Goal: Complete application form

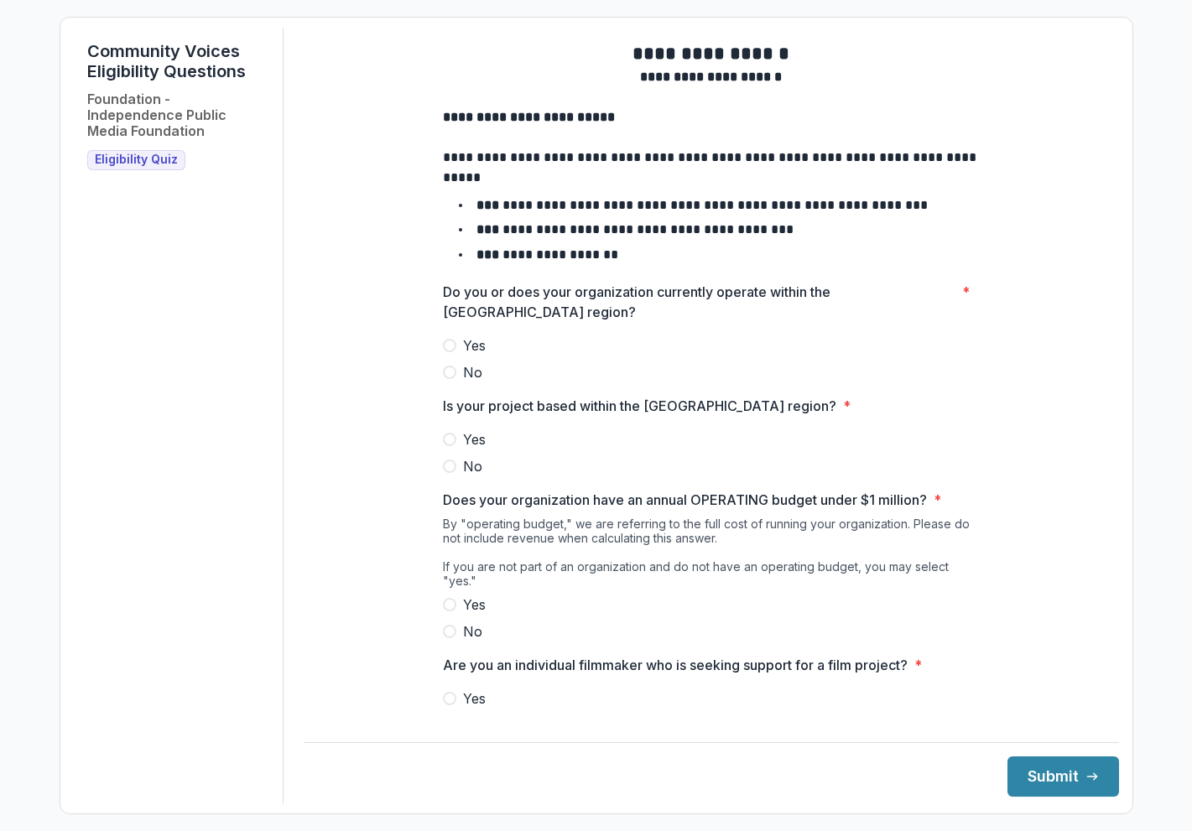
click at [453, 356] on label "Yes" at bounding box center [711, 345] width 537 height 20
click at [445, 446] on span at bounding box center [449, 439] width 13 height 13
click at [444, 607] on span at bounding box center [449, 604] width 13 height 13
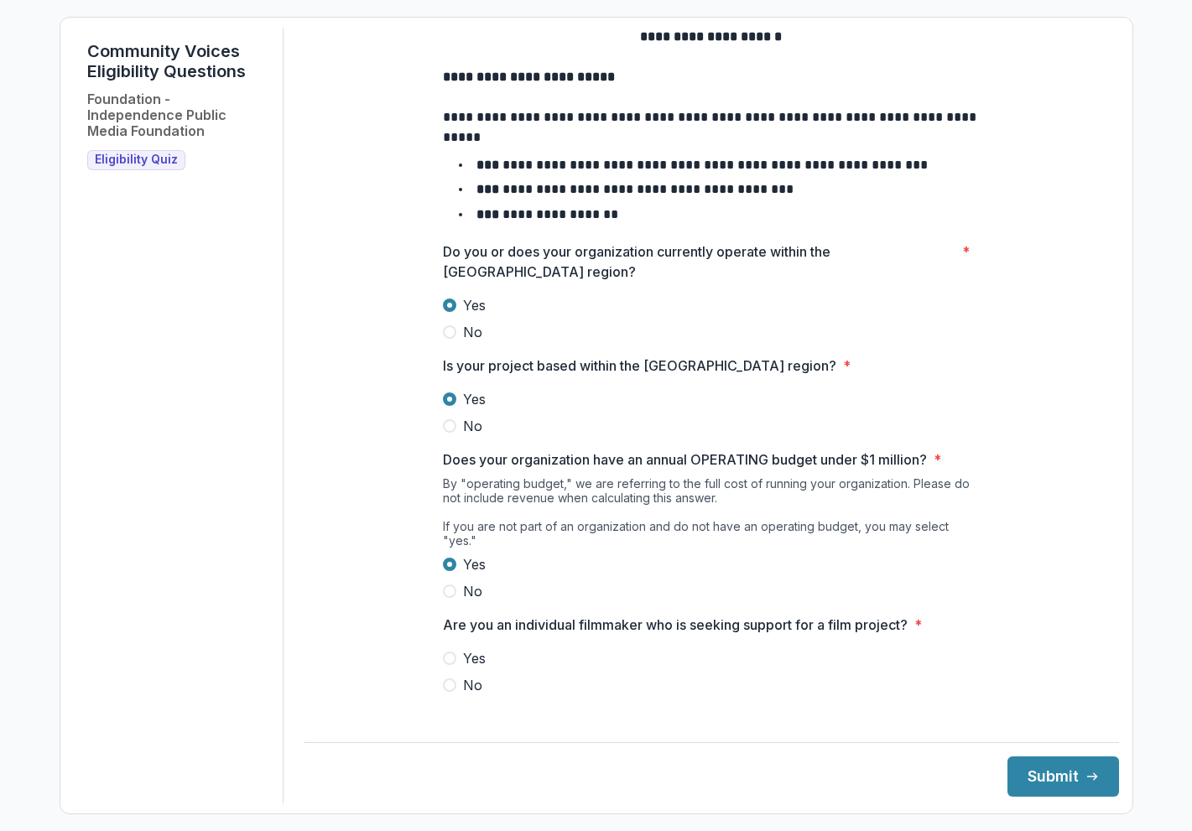
click at [443, 683] on span at bounding box center [449, 684] width 13 height 13
click at [1007, 769] on button "Submit" at bounding box center [1063, 776] width 112 height 40
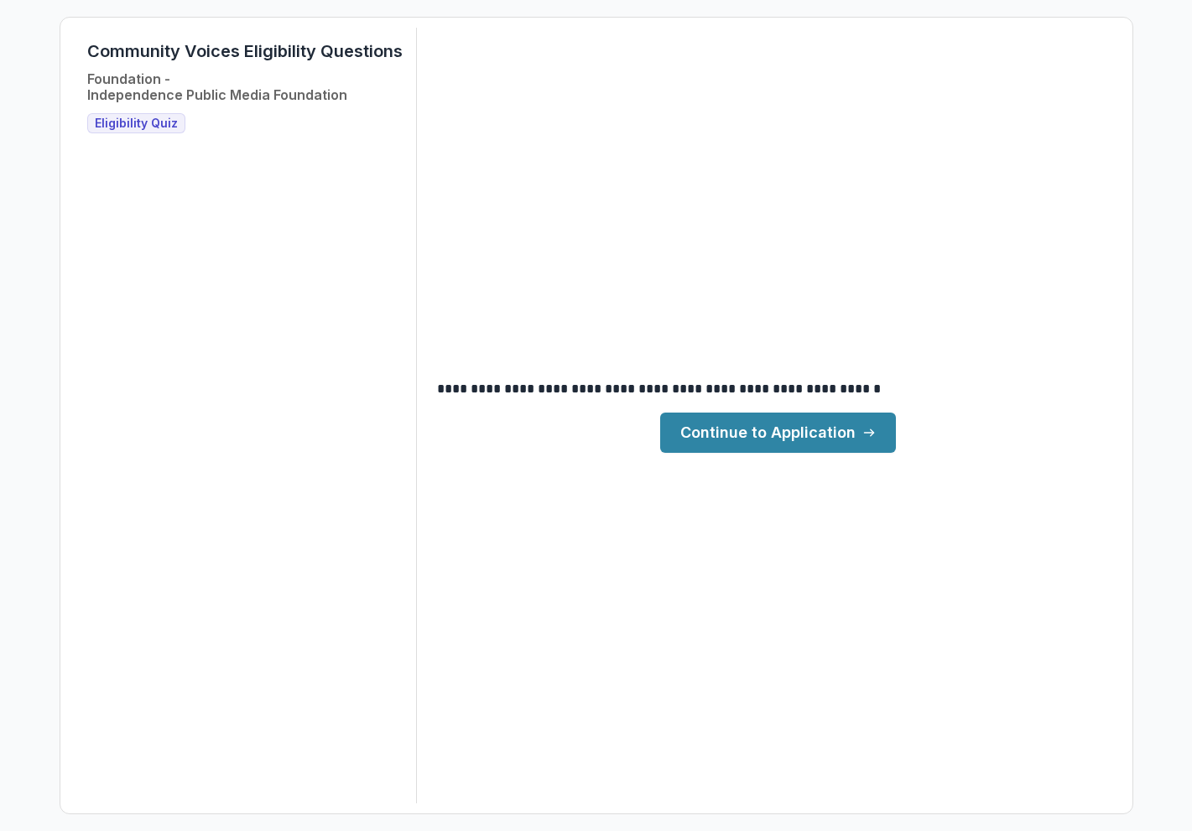
click at [736, 444] on link "Continue to Application" at bounding box center [778, 433] width 236 height 40
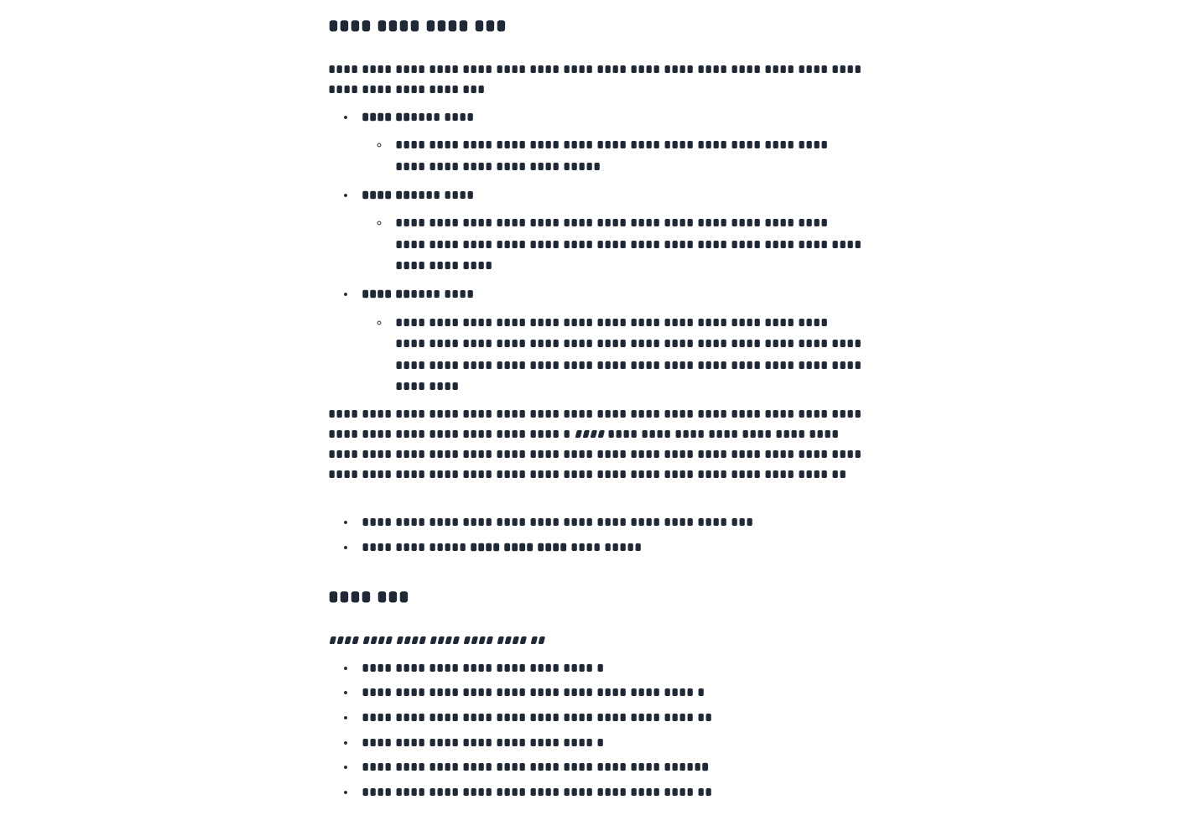
scroll to position [2652, 0]
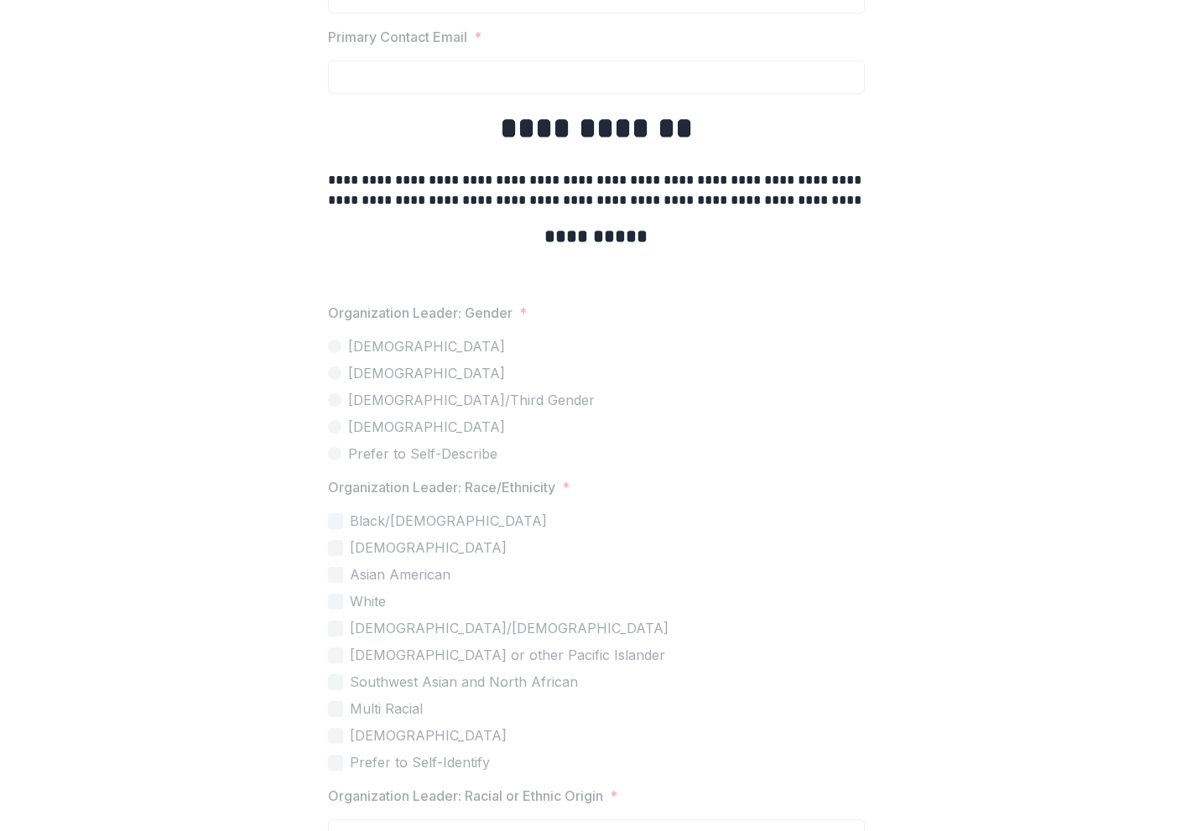
scroll to position [3470, 0]
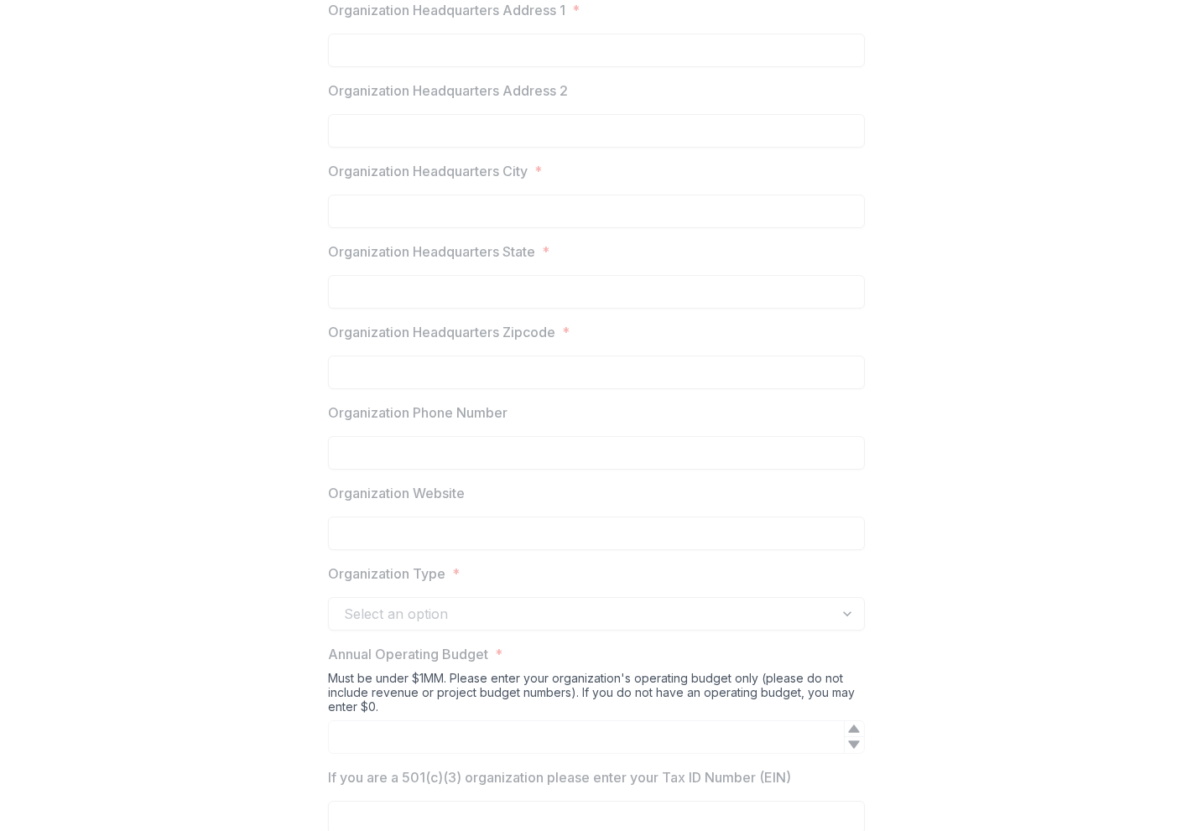
click at [385, 112] on div "Organization Headquarters Address 2" at bounding box center [596, 114] width 537 height 67
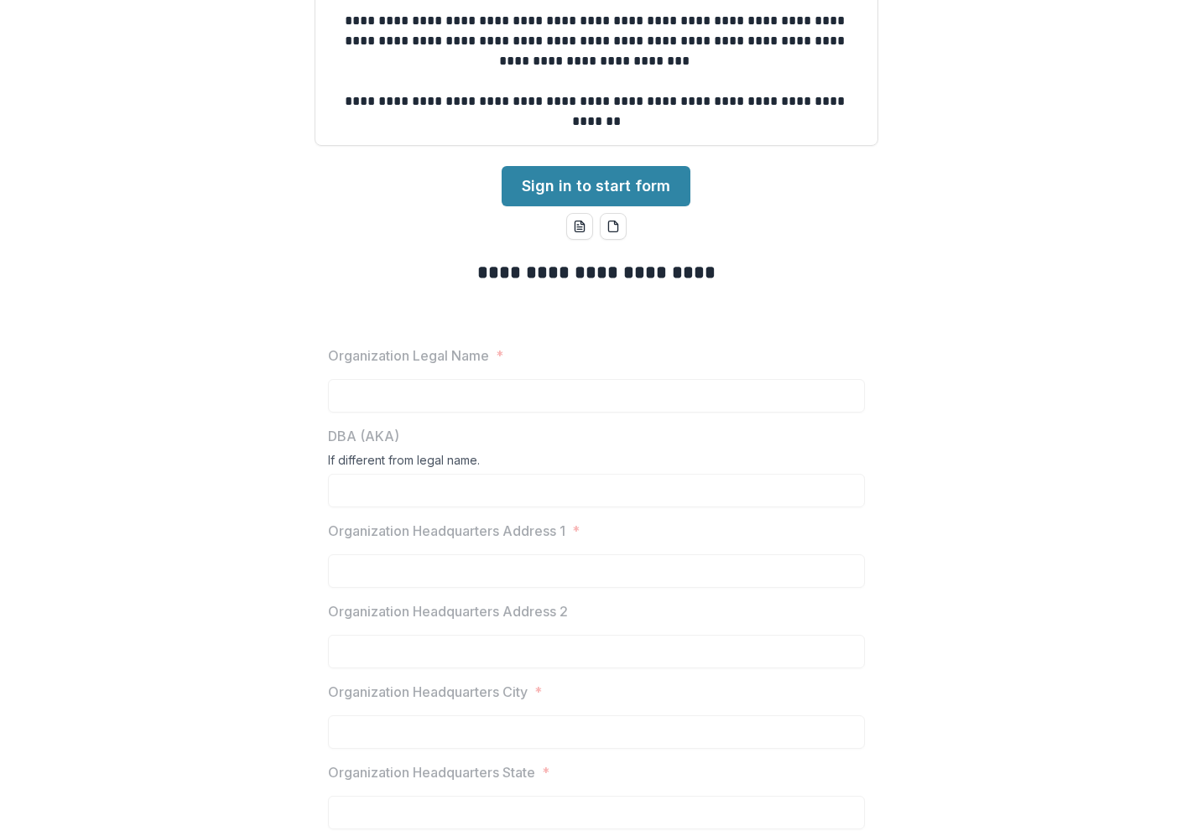
scroll to position [0, 0]
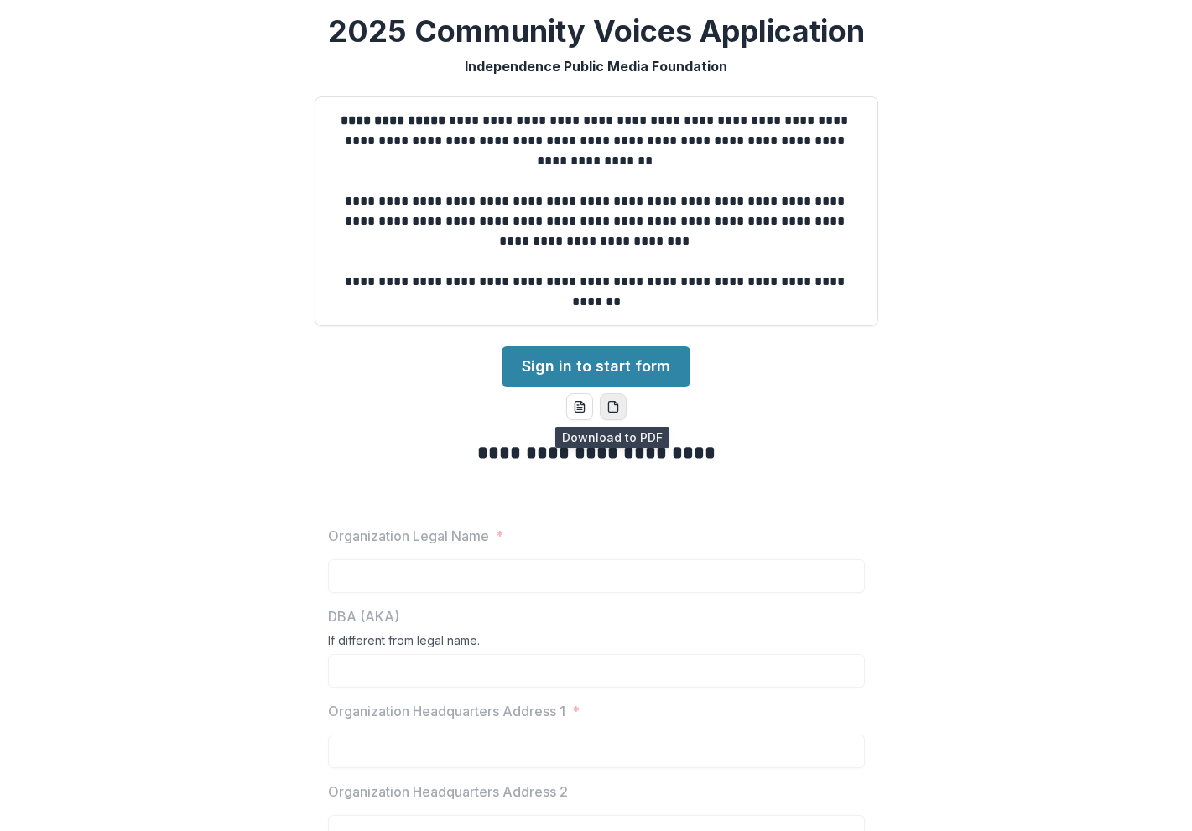
click at [612, 417] on button "pdf-download" at bounding box center [613, 406] width 27 height 27
